Goal: Information Seeking & Learning: Learn about a topic

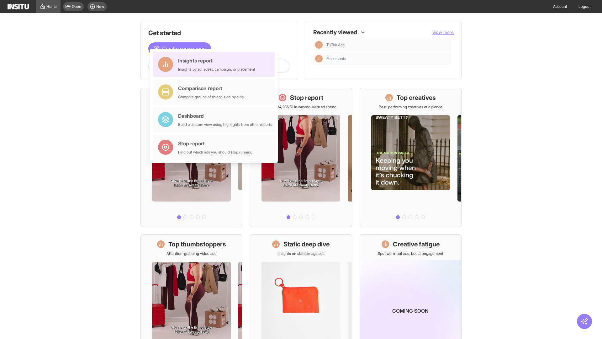
click at [215, 64] on div "Insights report Insights by ad, adset, campaign, or placement" at bounding box center [216, 64] width 77 height 15
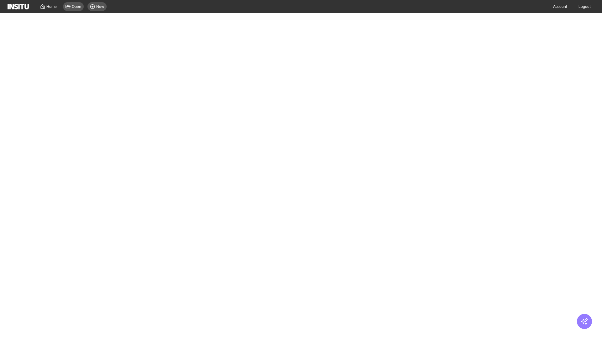
select select "**"
